Goal: Task Accomplishment & Management: Use online tool/utility

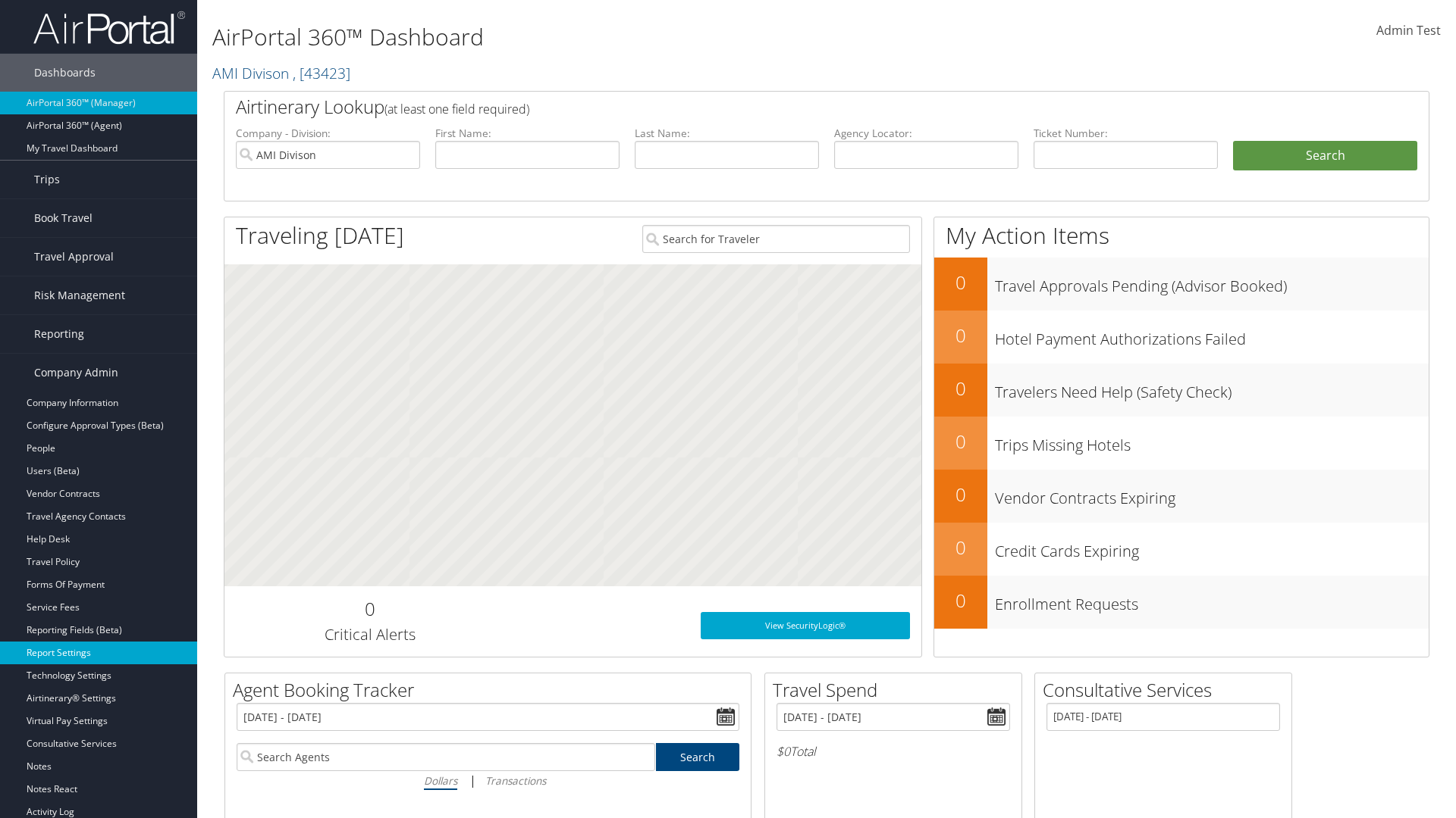
click at [99, 654] on link "Report Settings" at bounding box center [99, 654] width 197 height 23
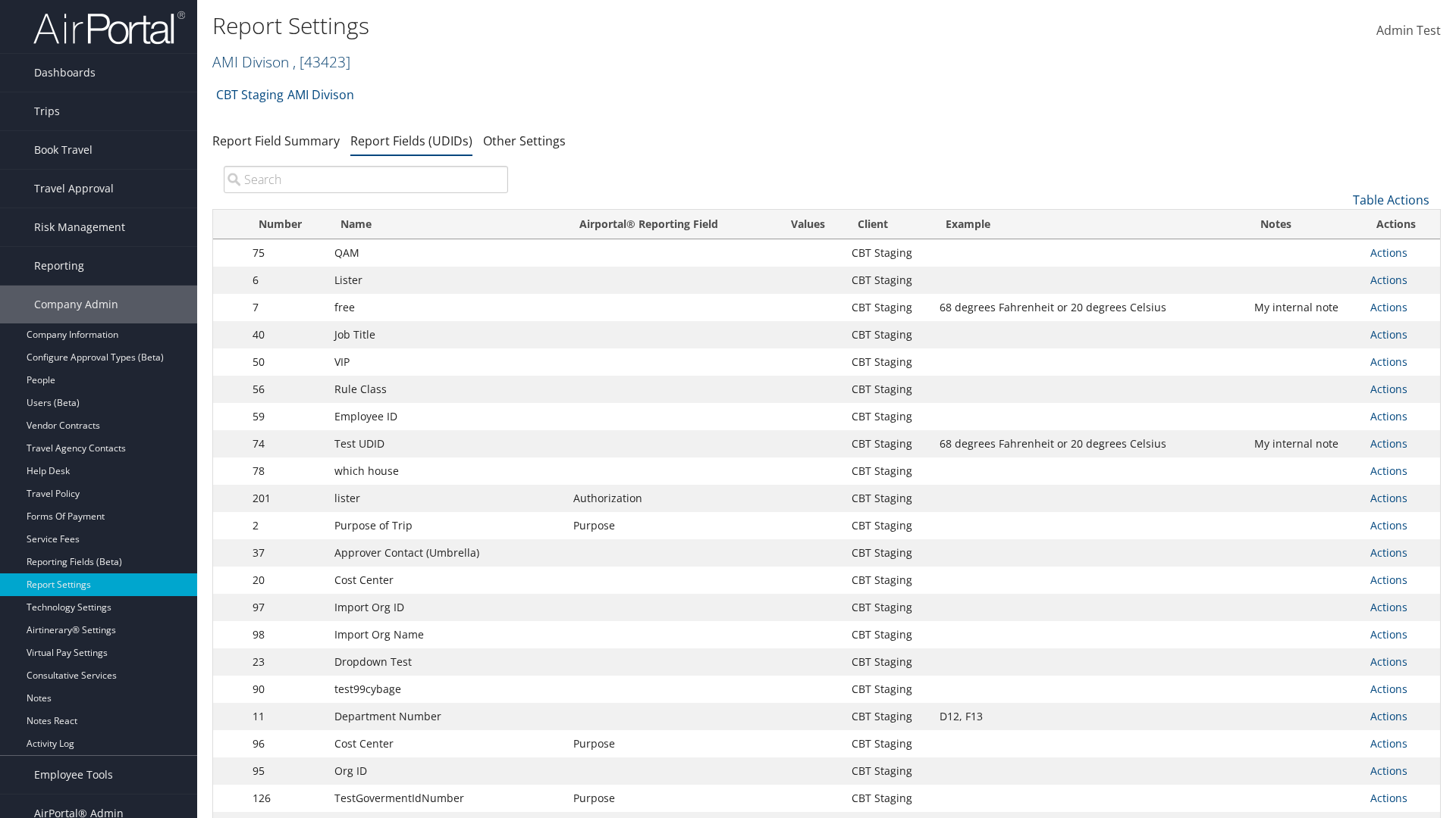
click at [250, 61] on link "AMI Divison , [ 43423 ]" at bounding box center [281, 61] width 138 height 20
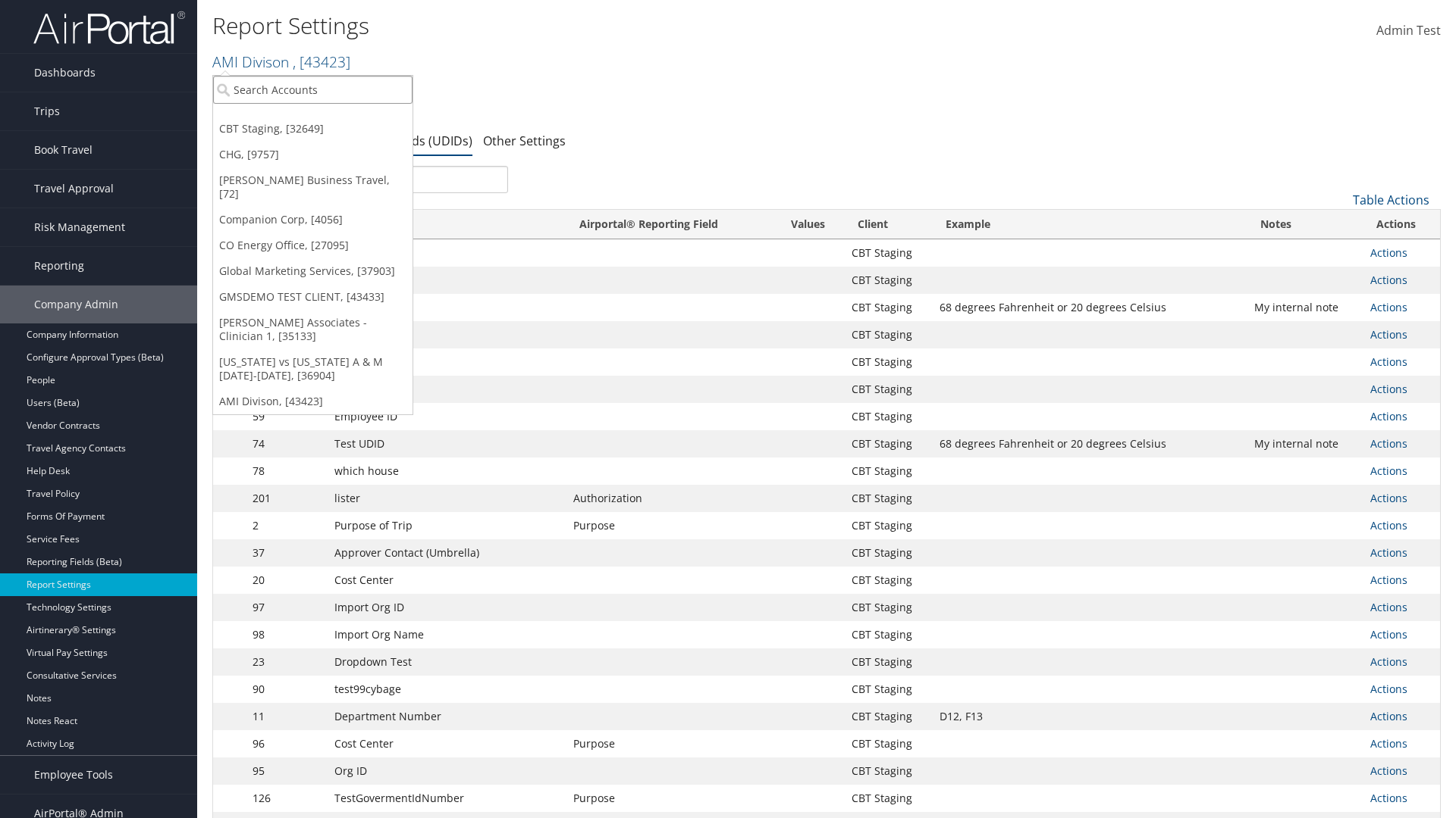
click at [312, 89] on input "search" at bounding box center [312, 89] width 199 height 28
type input "Global Marketing Services"
click at [327, 117] on div "Global Marketing Services (301946), [37903]" at bounding box center [327, 117] width 244 height 14
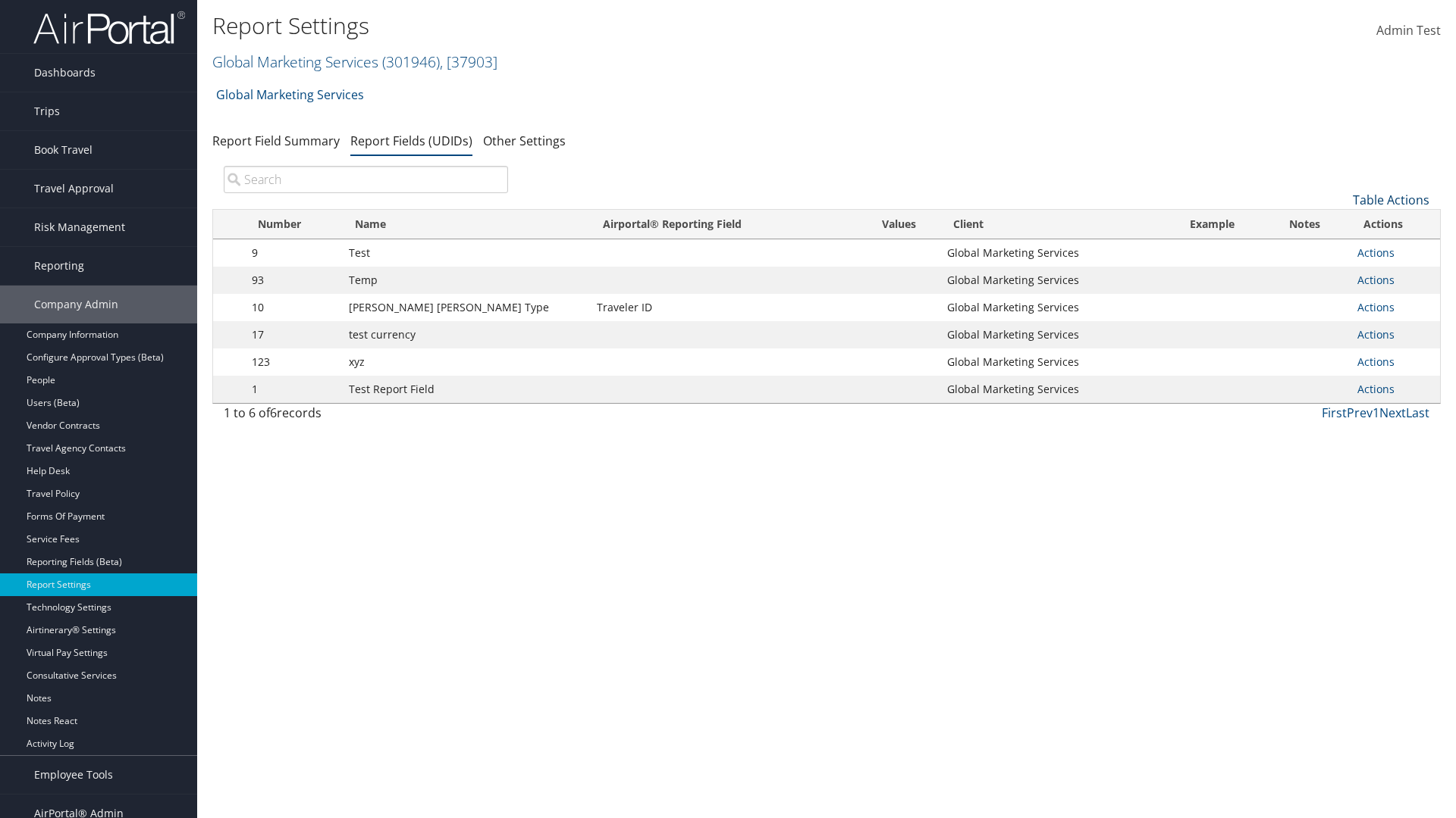
click at [1390, 200] on link "Table Actions" at bounding box center [1390, 199] width 76 height 16
click at [1340, 223] on link "New Record" at bounding box center [1340, 223] width 199 height 26
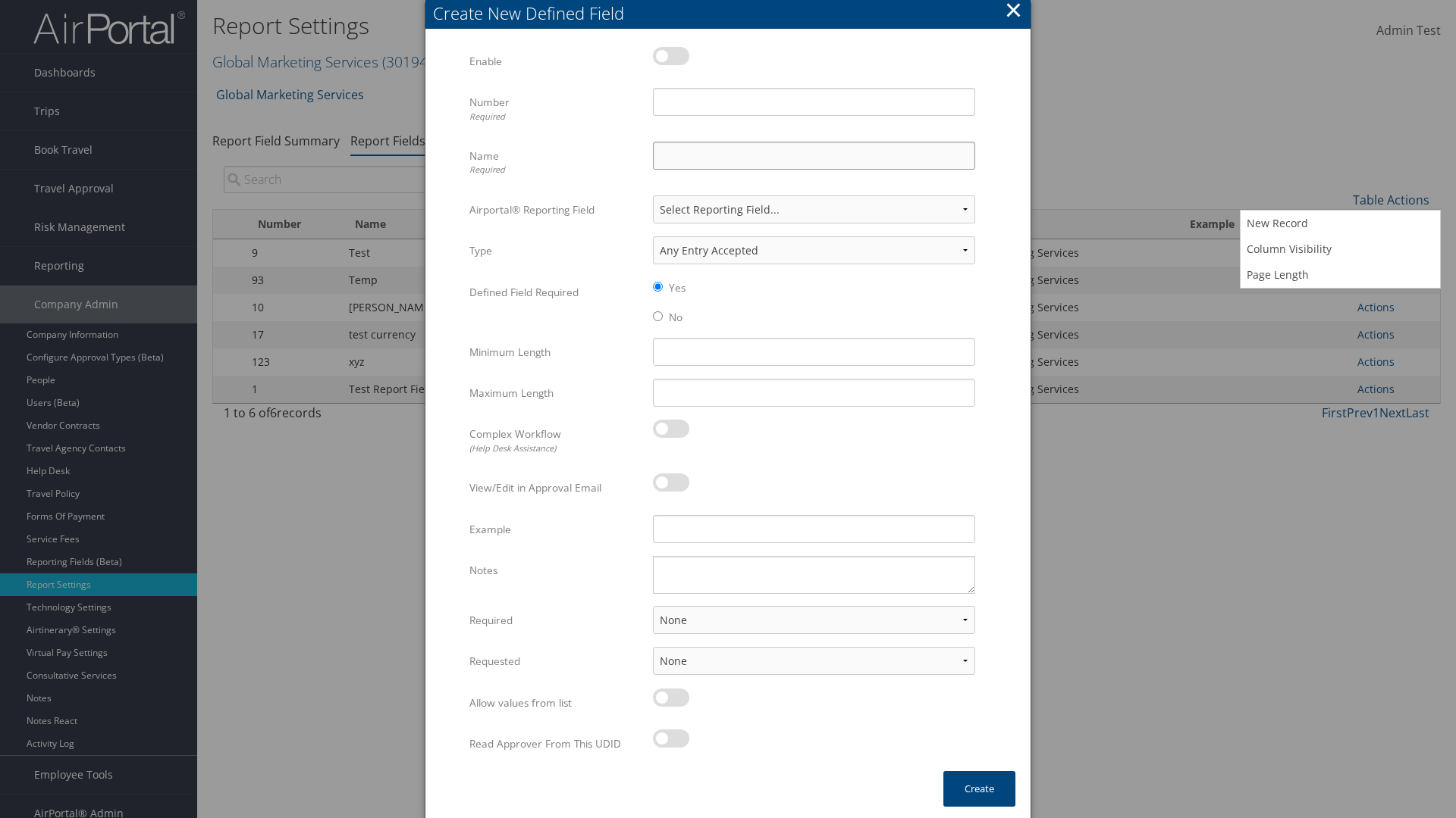
click at [814, 156] on input "Name Required" at bounding box center [814, 156] width 322 height 28
type input "Test Report Dummy"
click at [814, 102] on input "Number Required" at bounding box center [814, 102] width 322 height 28
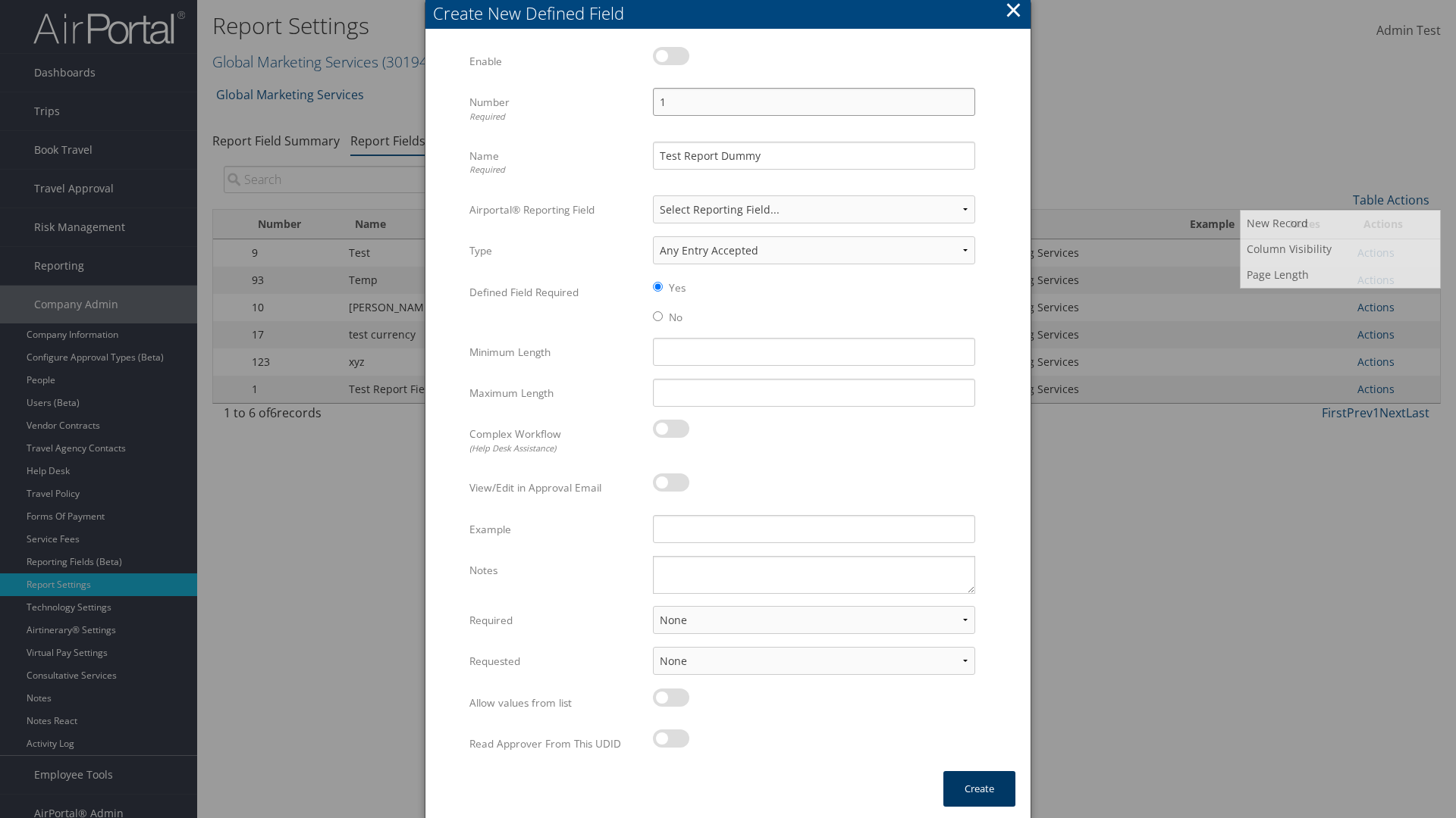
type input "1"
click at [979, 789] on button "Create" at bounding box center [979, 789] width 72 height 36
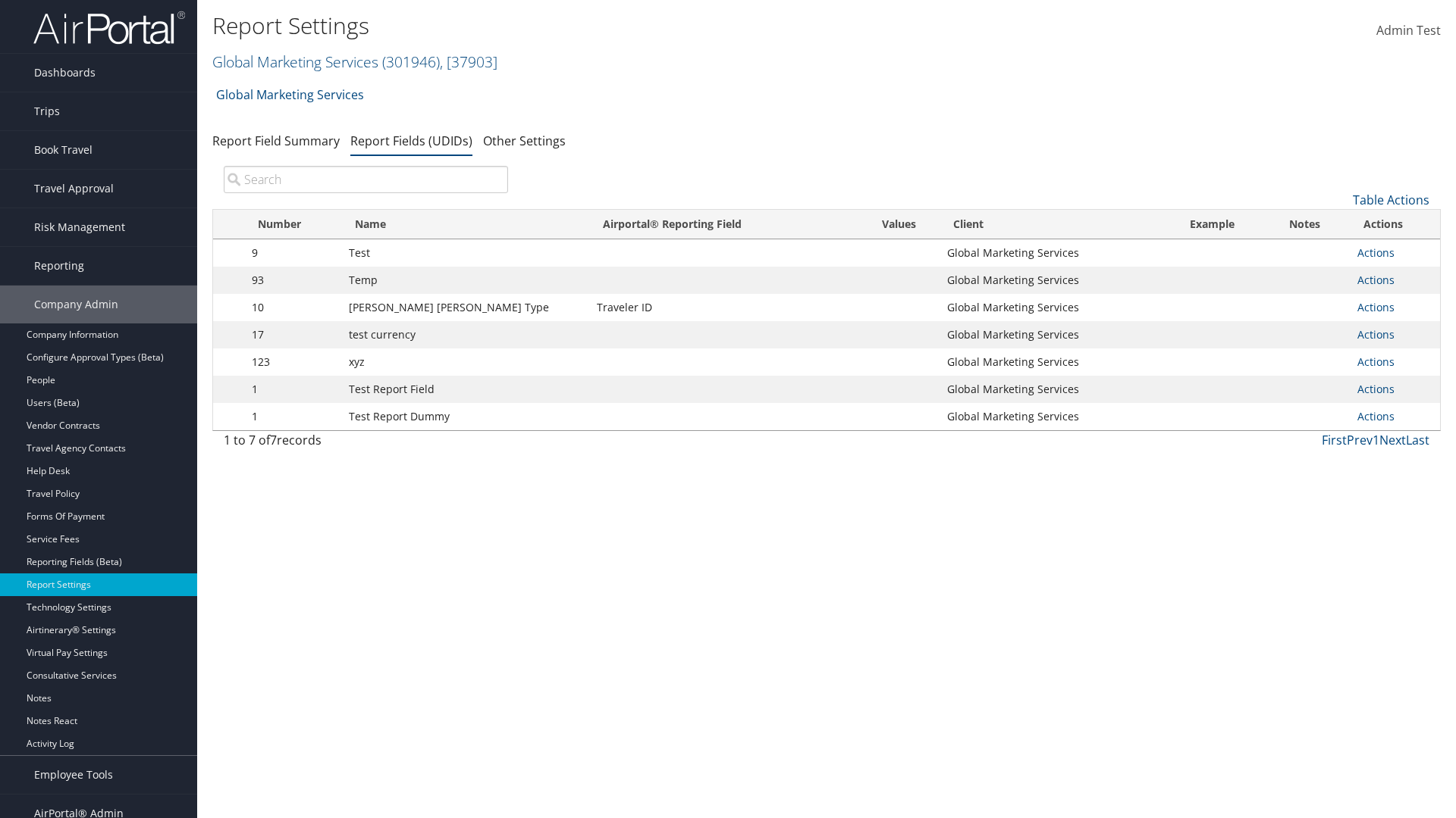
click at [1391, 417] on td "Actions Update Report Field Values Upload Report Field Values Edit Delete" at bounding box center [1394, 417] width 90 height 27
